Goal: Check status: Check status

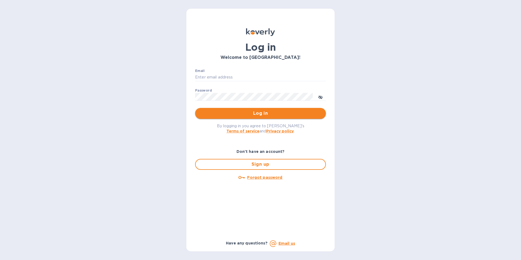
type input "[PERSON_NAME][EMAIL_ADDRESS][PERSON_NAME][PERSON_NAME][DOMAIN_NAME]"
click at [266, 117] on span "Log in" at bounding box center [261, 113] width 122 height 7
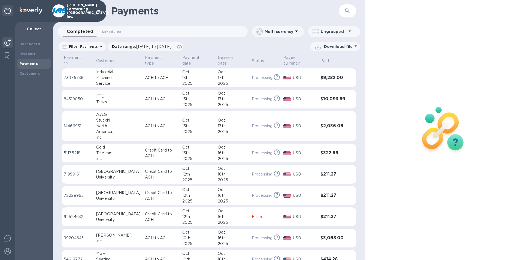
click at [344, 11] on button "button" at bounding box center [347, 10] width 13 height 13
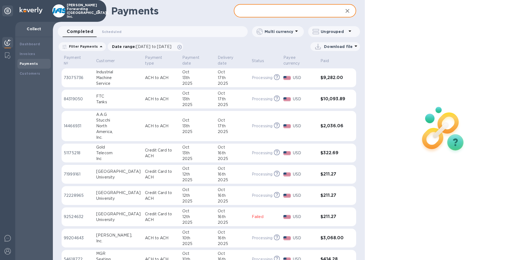
click at [299, 11] on input "text" at bounding box center [286, 10] width 105 height 13
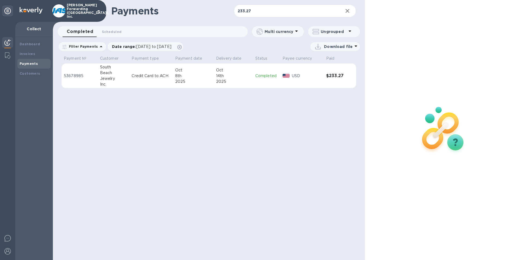
click at [218, 88] on td "[DATE]" at bounding box center [233, 76] width 39 height 25
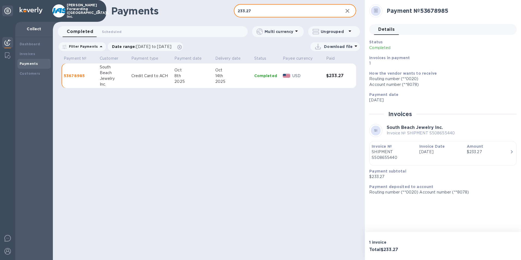
drag, startPoint x: 249, startPoint y: 13, endPoint x: 231, endPoint y: 15, distance: 18.7
click at [231, 15] on div "Payments 233.27 ​" at bounding box center [209, 11] width 312 height 22
type input "216.17"
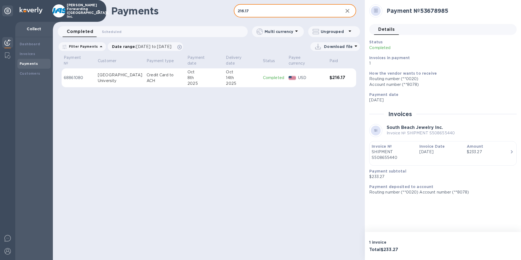
click at [261, 75] on td "Completed" at bounding box center [274, 77] width 26 height 19
